Goal: Find specific page/section: Locate a particular part of the current website

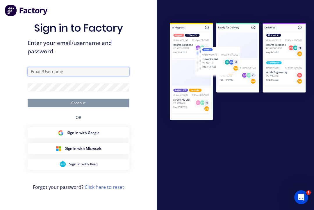
click at [98, 76] on input "text" at bounding box center [79, 71] width 102 height 9
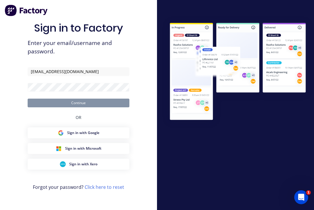
type input "[EMAIL_ADDRESS][DOMAIN_NAME]"
click at [78, 107] on button "Continue" at bounding box center [79, 103] width 102 height 9
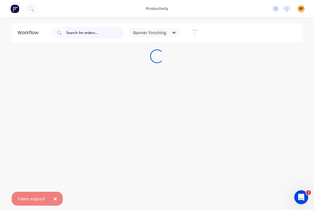
click at [98, 37] on input "text" at bounding box center [95, 33] width 58 height 12
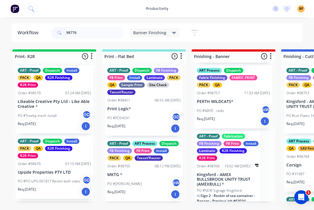
scroll to position [66, 0]
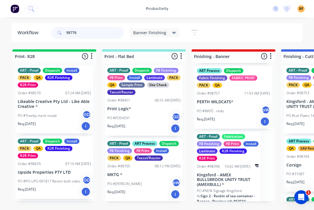
type input "98776"
click at [175, 37] on div "Banner Finishing" at bounding box center [155, 32] width 50 height 9
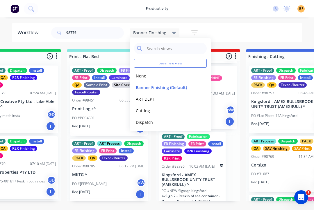
scroll to position [0, 35]
click at [142, 78] on button "None" at bounding box center [165, 76] width 62 height 7
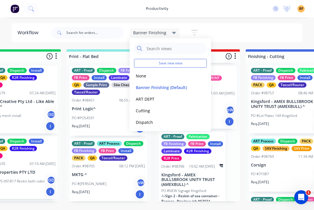
scroll to position [0, 0]
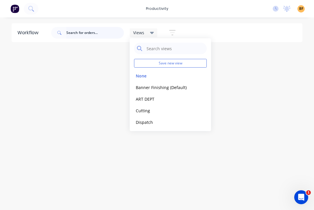
click at [101, 37] on input "text" at bounding box center [95, 33] width 58 height 12
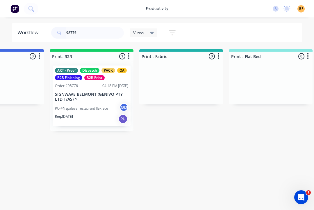
scroll to position [0, 680]
type input "98776"
click at [100, 118] on div "Req. [DATE] PU" at bounding box center [90, 119] width 73 height 10
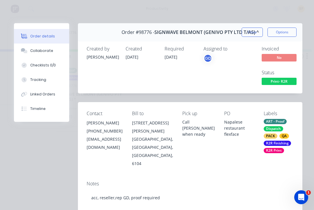
click at [255, 37] on button "Close" at bounding box center [251, 32] width 21 height 9
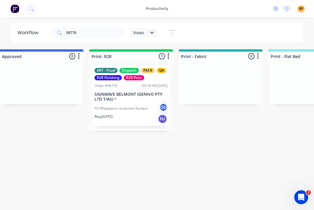
scroll to position [0, 622]
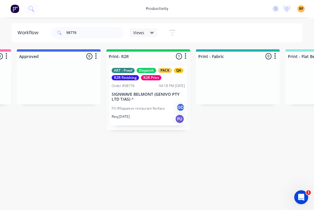
click at [153, 110] on p "PO #Napalese restaurant flexface" at bounding box center [138, 108] width 53 height 5
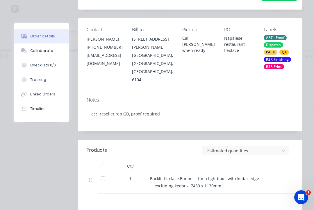
scroll to position [84, 0]
click at [46, 50] on div "Collaborate" at bounding box center [41, 50] width 23 height 5
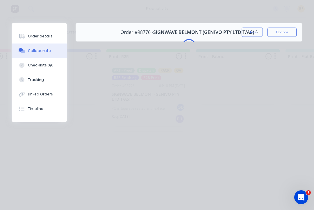
scroll to position [0, 0]
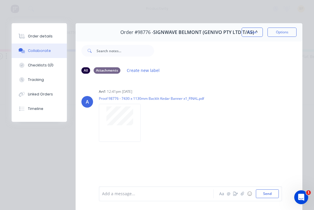
click at [259, 33] on button "Close" at bounding box center [251, 32] width 21 height 9
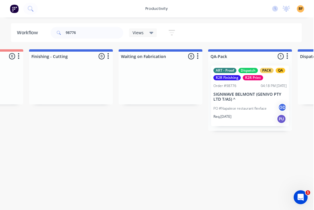
scroll to position [0, 1326]
